Goal: Task Accomplishment & Management: Manage account settings

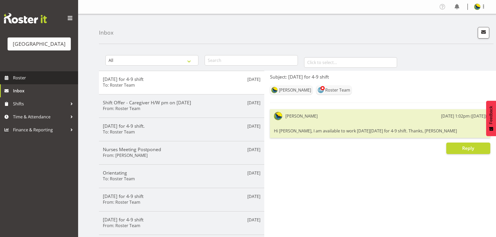
click at [49, 82] on span "Roster" at bounding box center [44, 78] width 62 height 8
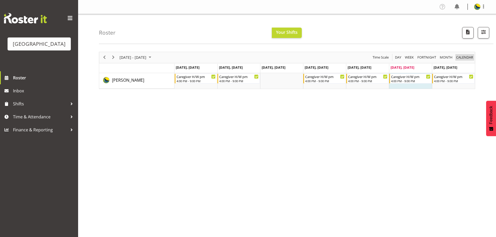
click at [467, 58] on span "calendar" at bounding box center [465, 57] width 18 height 7
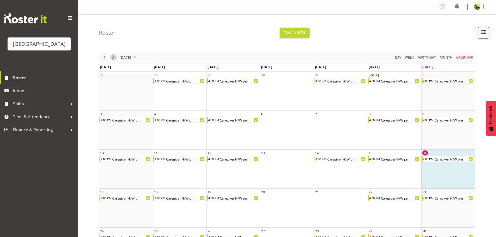
click at [112, 59] on span "Next" at bounding box center [113, 57] width 6 height 7
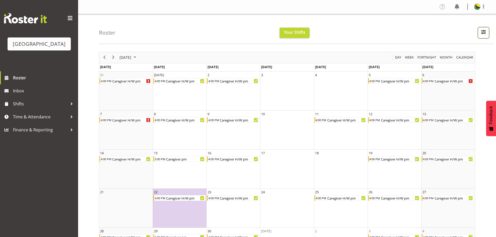
click at [481, 33] on span "button" at bounding box center [483, 32] width 7 height 7
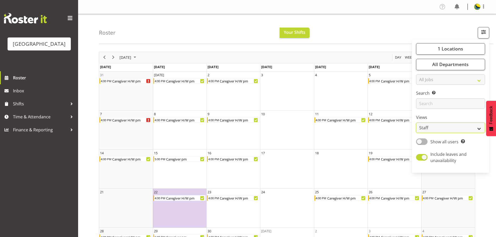
click at [454, 133] on select "Staff Role Shift - Horizontal Shift - Vertical Staff - Location" at bounding box center [450, 128] width 69 height 10
select select "shiftH"
click at [416, 133] on select "Staff Role Shift - Horizontal Shift - Vertical Staff - Location" at bounding box center [450, 128] width 69 height 10
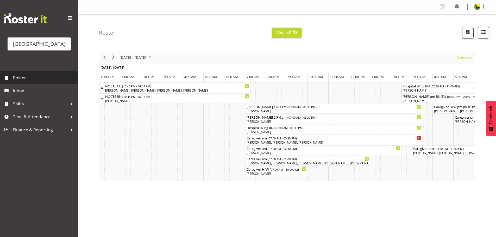
click at [46, 82] on span "Roster" at bounding box center [44, 78] width 62 height 8
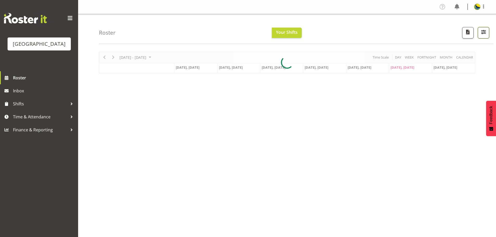
drag, startPoint x: 0, startPoint y: 0, endPoint x: 482, endPoint y: 39, distance: 483.3
click at [482, 39] on button "button" at bounding box center [483, 32] width 11 height 11
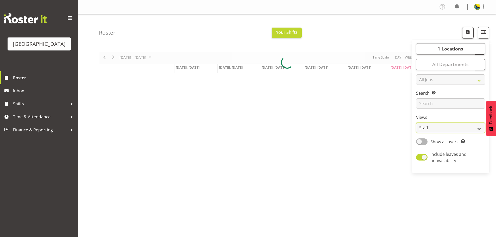
click at [475, 133] on select "Staff Role Shift - Horizontal Shift - Vertical Staff - Location" at bounding box center [450, 128] width 69 height 10
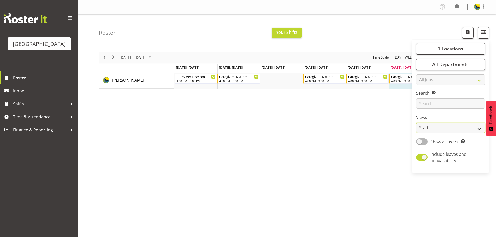
select select "shift"
click at [416, 133] on select "Staff Role Shift - Horizontal Shift - Vertical Staff - Location" at bounding box center [450, 128] width 69 height 10
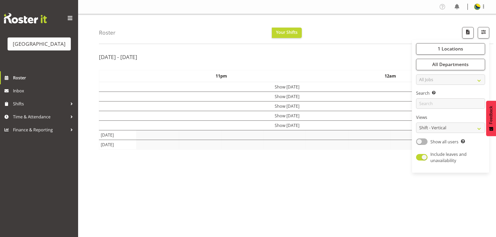
click at [400, 8] on nav "Profile Log Out" at bounding box center [287, 7] width 408 height 9
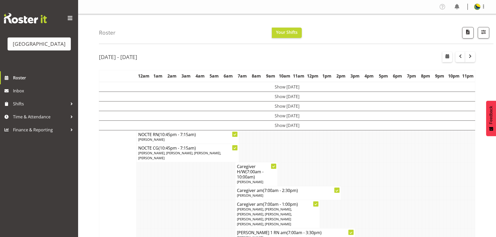
click at [395, 18] on div "Roster Your Shifts 1 Locations [GEOGRAPHIC_DATA] Kitchen [GEOGRAPHIC_DATA] Sele…" at bounding box center [296, 29] width 395 height 30
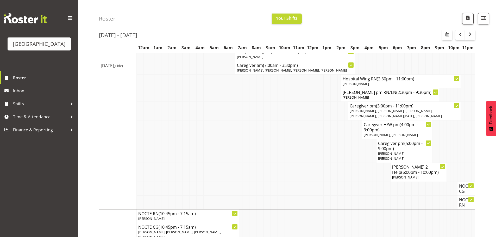
scroll to position [234, 0]
